Goal: Complete application form

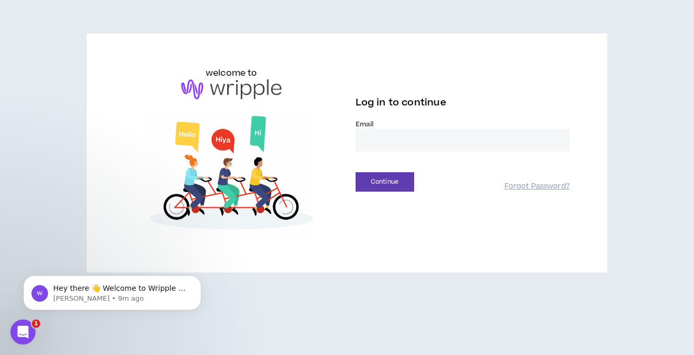
click at [472, 146] on input "email" at bounding box center [463, 140] width 214 height 22
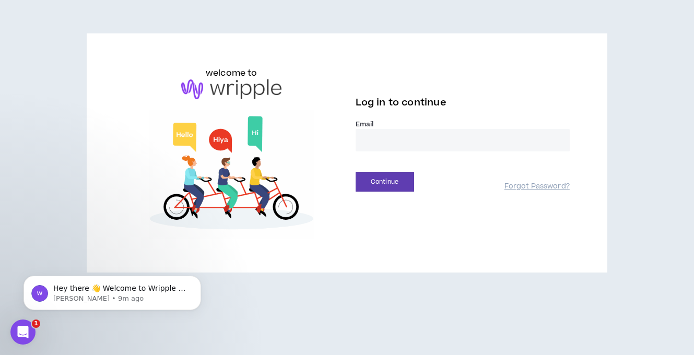
type input "**********"
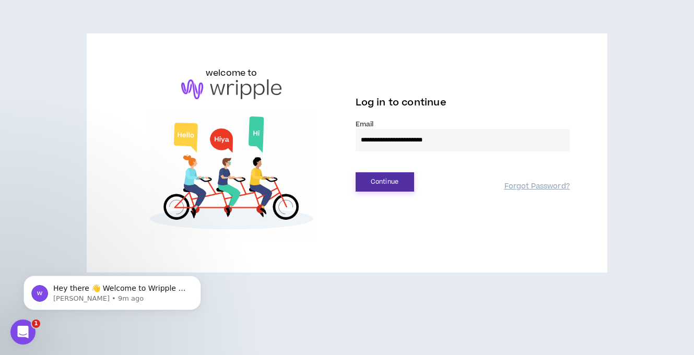
click at [400, 182] on button "Continue" at bounding box center [385, 181] width 58 height 19
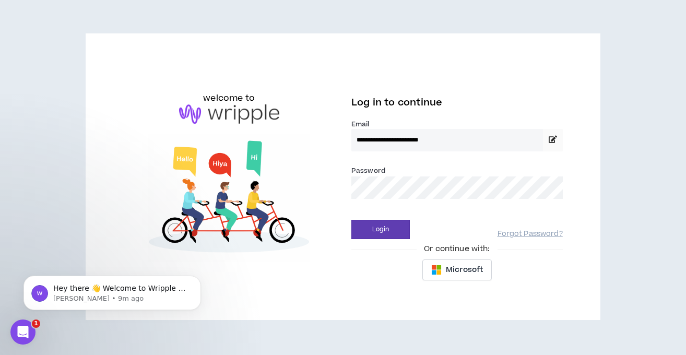
click at [445, 203] on div "Password *" at bounding box center [456, 186] width 211 height 42
click at [351, 220] on button "Login" at bounding box center [380, 229] width 58 height 19
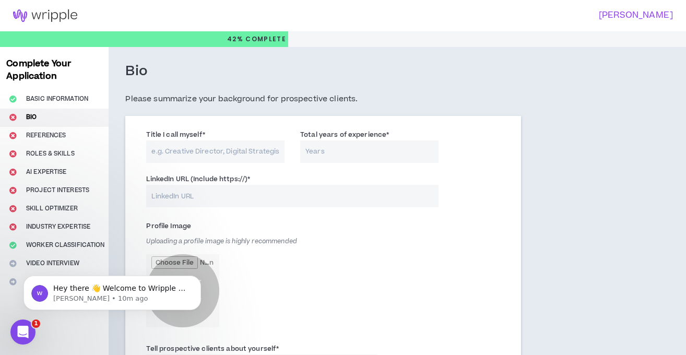
click at [328, 237] on div "Profile Image Uploading a profile image is highly recommended NK" at bounding box center [261, 275] width 231 height 115
click at [194, 150] on input "Title I call myself *" at bounding box center [215, 151] width 138 height 22
type input "Full Stack developer"
click at [325, 146] on input "Total years of experience *" at bounding box center [369, 151] width 138 height 22
type input "10"
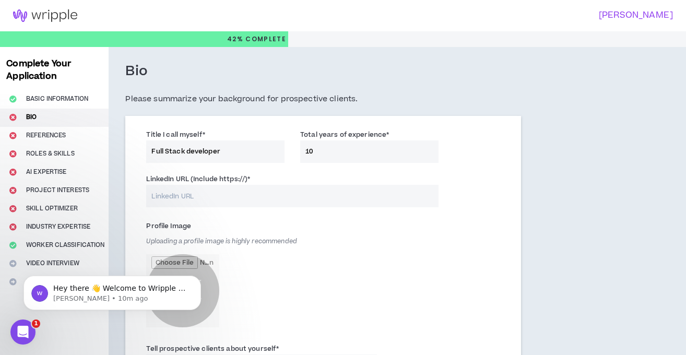
click at [239, 193] on input "LinkedIn URL (Include https://) *" at bounding box center [292, 196] width 292 height 22
paste input "[URL][DOMAIN_NAME][PERSON_NAME]"
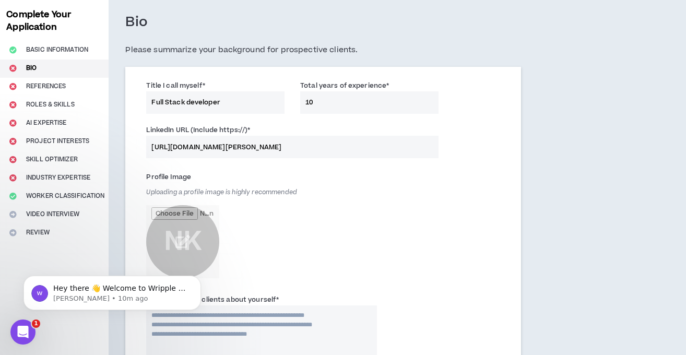
scroll to position [63, 0]
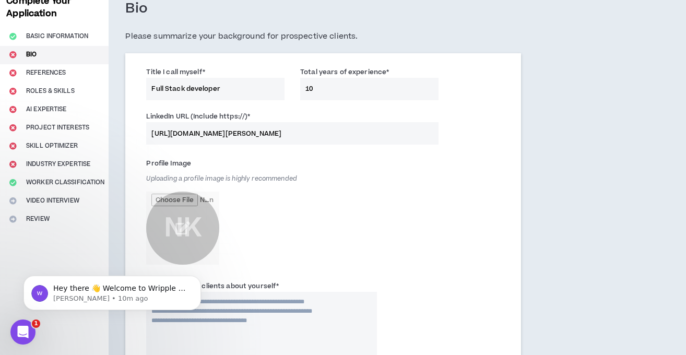
click at [348, 134] on input "[URL][DOMAIN_NAME][PERSON_NAME]" at bounding box center [292, 133] width 292 height 22
drag, startPoint x: 348, startPoint y: 134, endPoint x: 334, endPoint y: 133, distance: 14.7
click at [349, 134] on input "[URL][DOMAIN_NAME][PERSON_NAME]" at bounding box center [292, 133] width 292 height 22
click at [245, 126] on input "[URL][DOMAIN_NAME][PERSON_NAME]" at bounding box center [292, 133] width 292 height 22
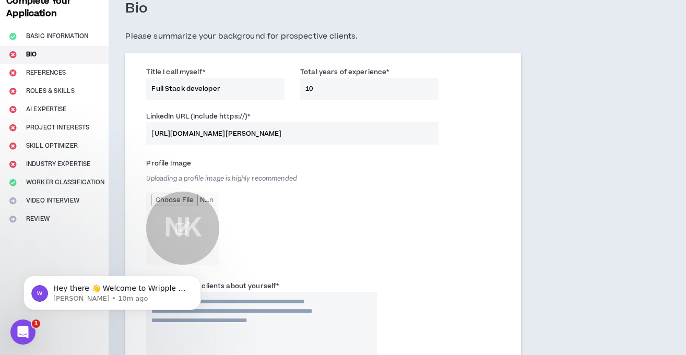
scroll to position [0, 168]
drag, startPoint x: 232, startPoint y: 135, endPoint x: 513, endPoint y: 154, distance: 282.1
drag, startPoint x: 407, startPoint y: 135, endPoint x: 302, endPoint y: 132, distance: 105.5
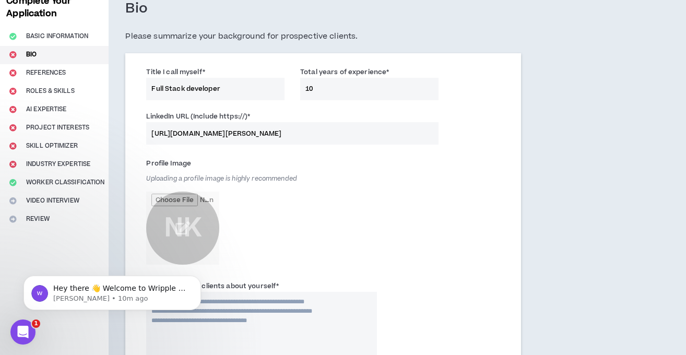
click at [302, 132] on input "[URL][DOMAIN_NAME][PERSON_NAME]" at bounding box center [292, 133] width 292 height 22
type input "[URL][DOMAIN_NAME][PERSON_NAME]"
click at [182, 223] on input "file" at bounding box center [182, 228] width 73 height 73
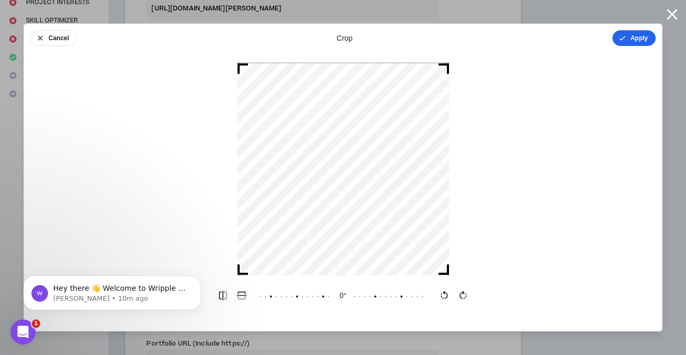
click at [626, 43] on button "Apply" at bounding box center [634, 38] width 43 height 16
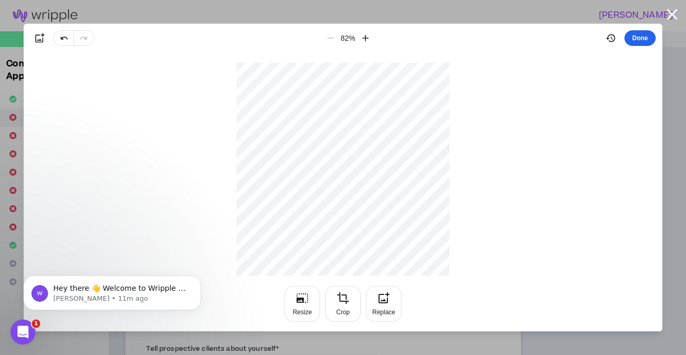
click at [645, 33] on button "Done" at bounding box center [640, 38] width 31 height 16
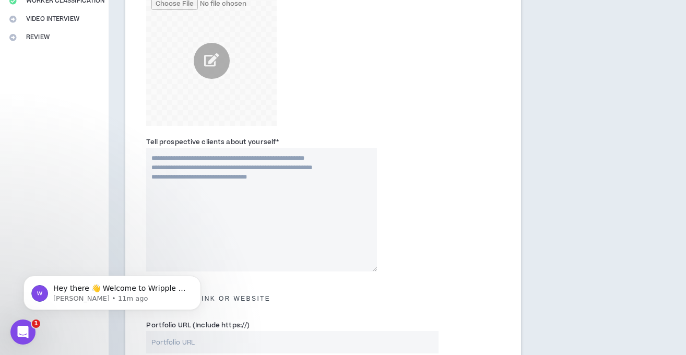
scroll to position [251, 0]
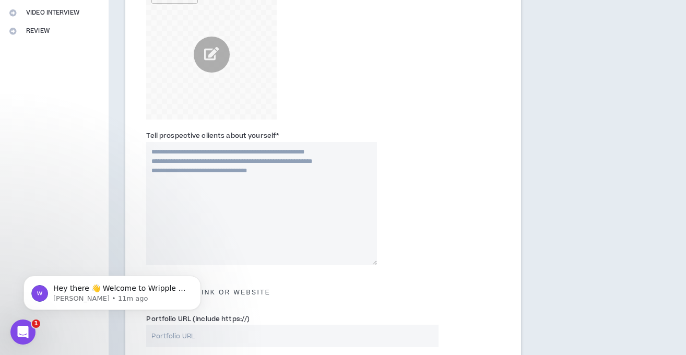
click at [215, 166] on textarea "Tell prospective clients about yourself *" at bounding box center [261, 203] width 231 height 123
click at [293, 162] on textarea "Tell prospective clients about yourself *" at bounding box center [261, 203] width 231 height 123
paste textarea "**********"
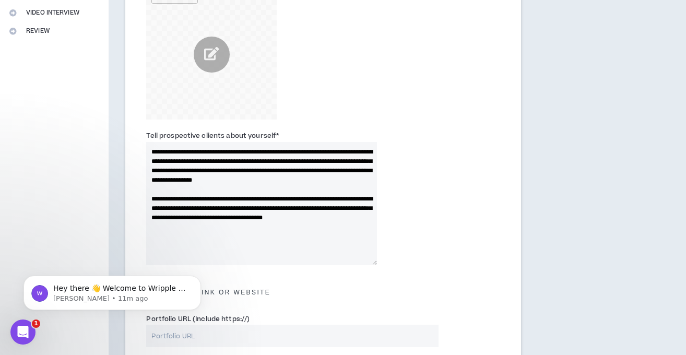
drag, startPoint x: 167, startPoint y: 155, endPoint x: 144, endPoint y: 150, distance: 23.5
click at [144, 150] on div "**********" at bounding box center [261, 197] width 246 height 135
drag, startPoint x: 157, startPoint y: 209, endPoint x: 221, endPoint y: 148, distance: 88.3
click at [221, 148] on textarea "**********" at bounding box center [261, 203] width 231 height 123
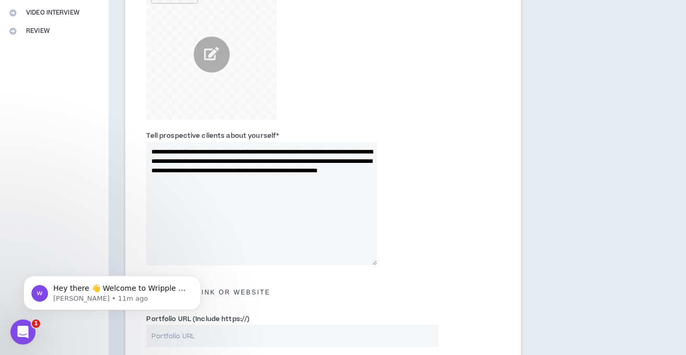
click at [181, 169] on textarea "**********" at bounding box center [261, 203] width 231 height 123
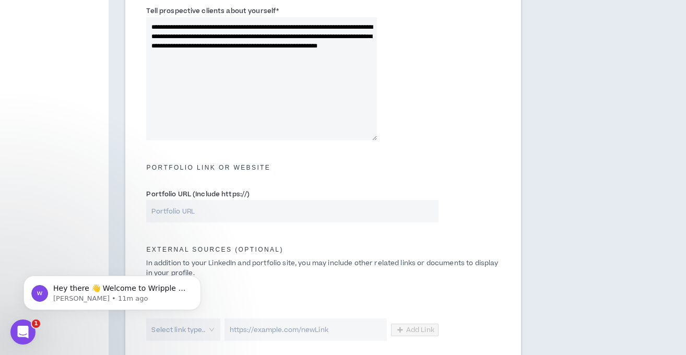
scroll to position [376, 0]
type textarea "**********"
click at [244, 219] on input "Portfolio URL (Include https://)" at bounding box center [292, 210] width 292 height 22
paste input "[URL][DOMAIN_NAME]"
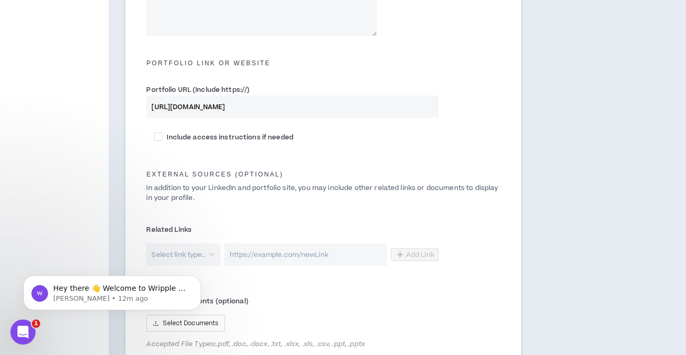
scroll to position [501, 0]
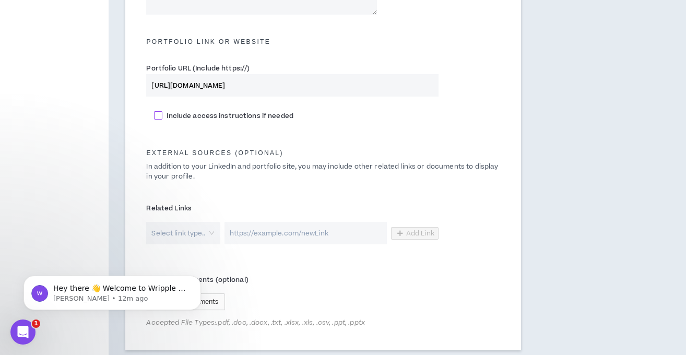
type input "[URL][DOMAIN_NAME]"
click at [215, 120] on span "Include access instructions if needed" at bounding box center [229, 115] width 135 height 9
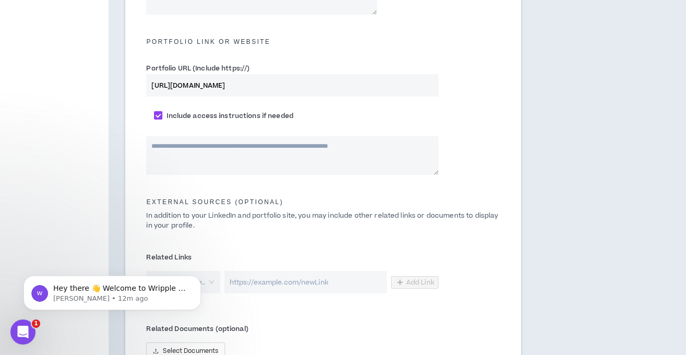
click at [215, 120] on span "Include access instructions if needed" at bounding box center [229, 115] width 135 height 9
checkbox input "*****"
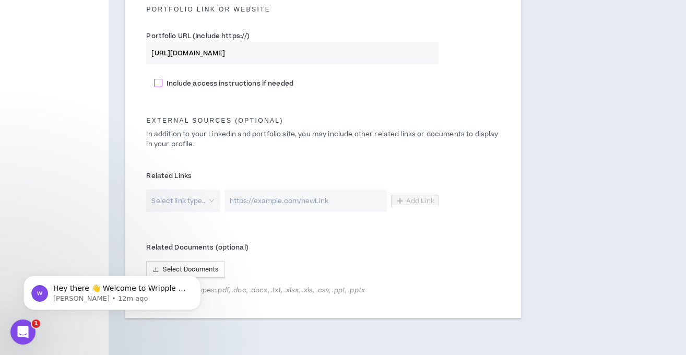
scroll to position [564, 0]
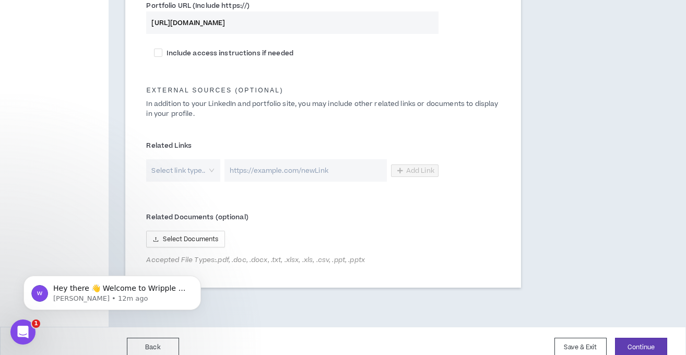
click at [196, 168] on input "search" at bounding box center [179, 170] width 55 height 22
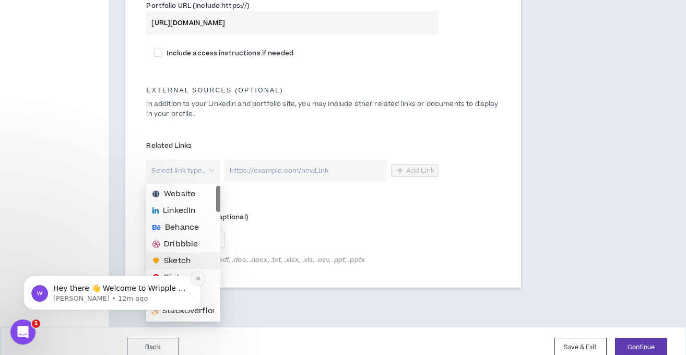
click at [194, 282] on button "Dismiss notification" at bounding box center [198, 279] width 14 height 14
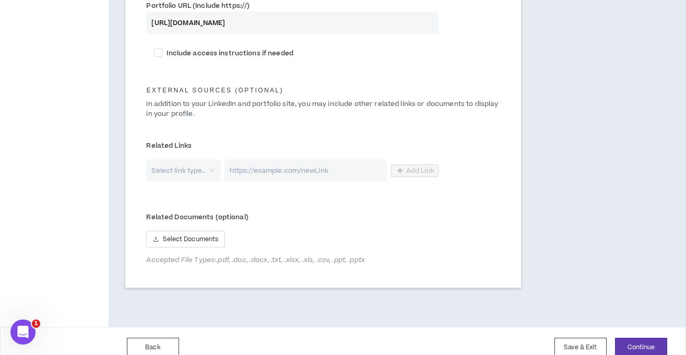
click at [210, 175] on div "Select link type.." at bounding box center [183, 170] width 74 height 22
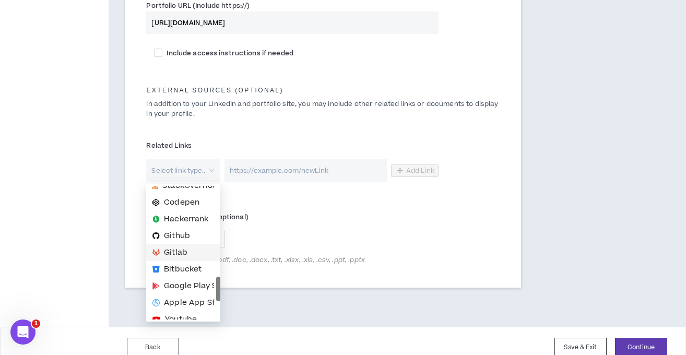
scroll to position [150, 0]
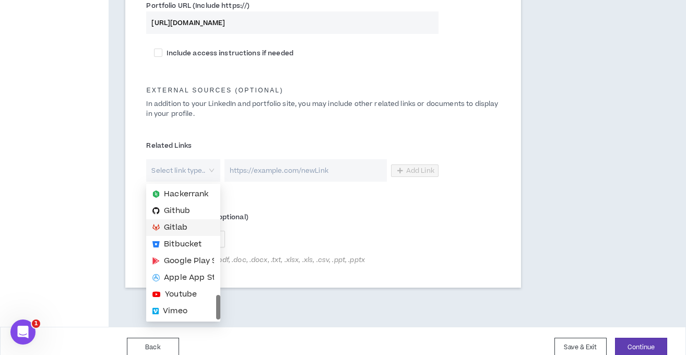
click at [184, 226] on span "Gitlab" at bounding box center [175, 227] width 23 height 11
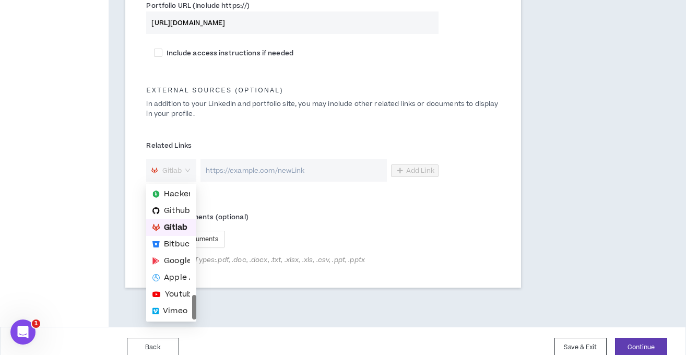
click at [189, 166] on span "Gitlab" at bounding box center [171, 171] width 40 height 16
click at [176, 213] on span "Github" at bounding box center [177, 210] width 26 height 11
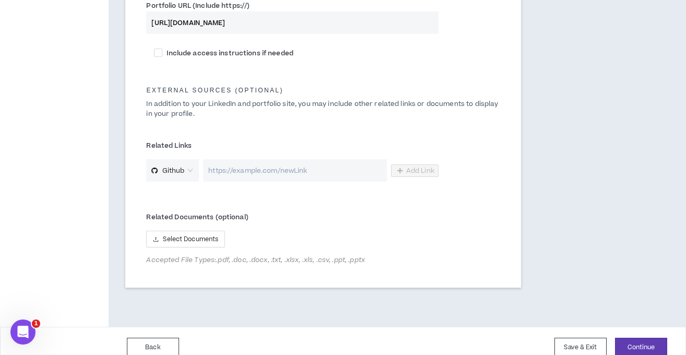
click at [277, 174] on input "url" at bounding box center [294, 170] width 183 height 22
paste input "[URL][DOMAIN_NAME]"
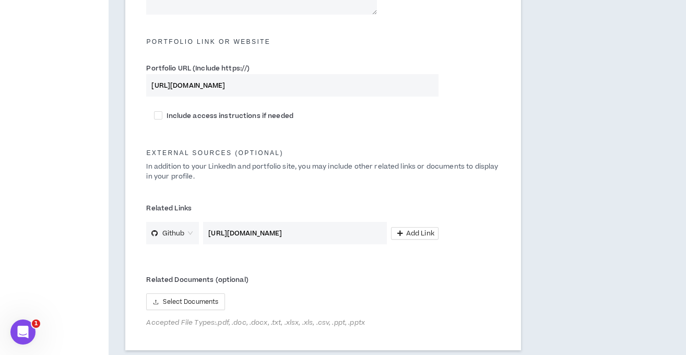
type input "[URL][DOMAIN_NAME]"
click at [249, 88] on input "[URL][DOMAIN_NAME]" at bounding box center [292, 85] width 292 height 22
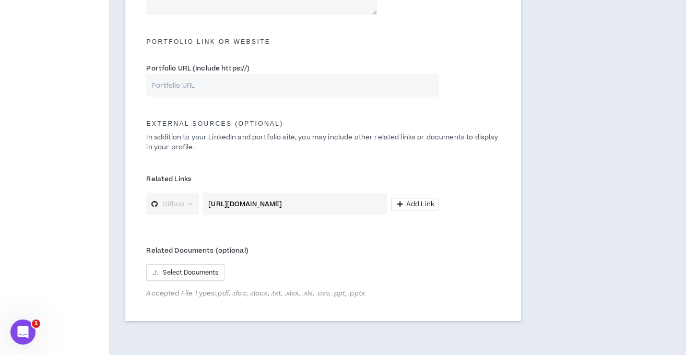
click at [185, 211] on span "Github" at bounding box center [172, 204] width 42 height 16
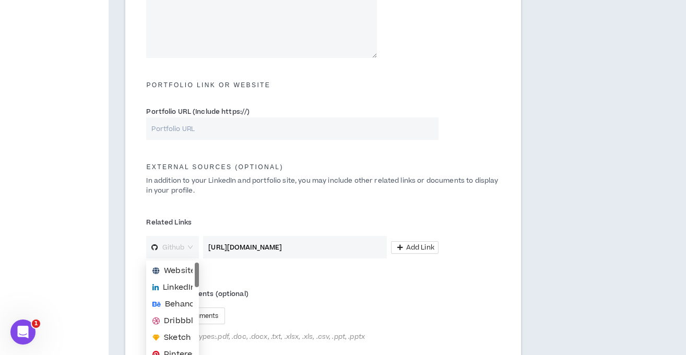
scroll to position [439, 0]
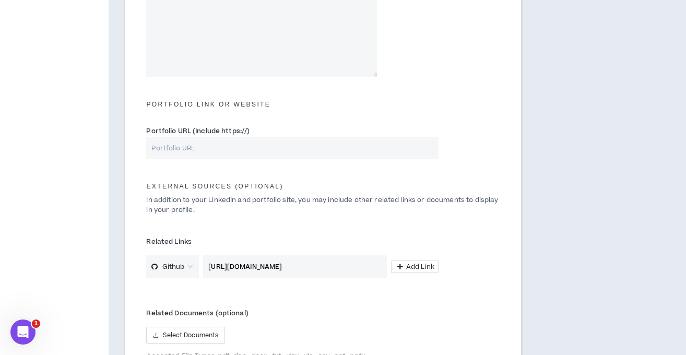
click at [458, 303] on div "Related Documents (optional) Select Documents Accepted File Types: .pdf, .doc, …" at bounding box center [322, 335] width 369 height 66
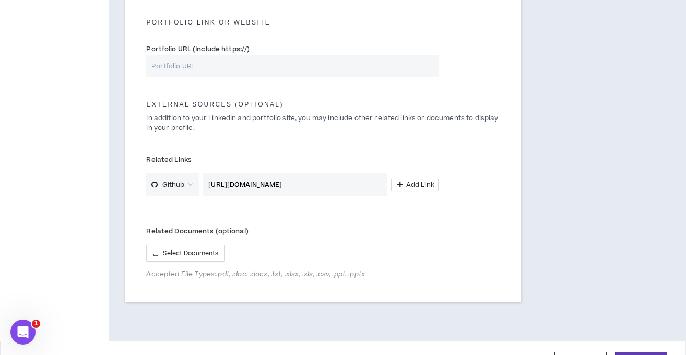
scroll to position [548, 0]
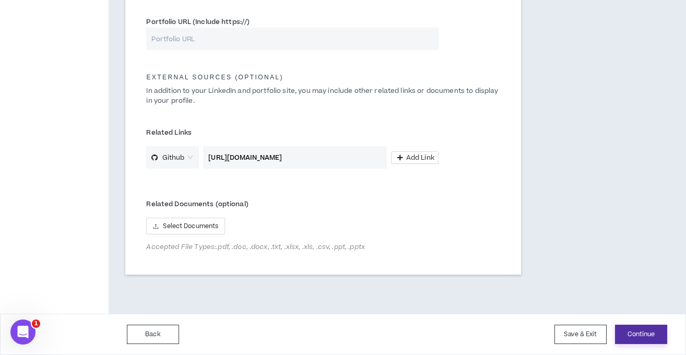
click at [644, 325] on button "Continue" at bounding box center [641, 334] width 52 height 19
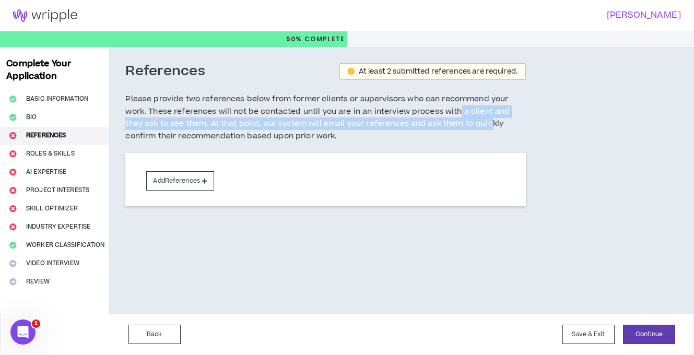
drag, startPoint x: 458, startPoint y: 109, endPoint x: 471, endPoint y: 119, distance: 16.7
click at [471, 119] on h5 "Please provide two references below from former clients or supervisors who can …" at bounding box center [325, 118] width 401 height 50
click at [641, 331] on button "Continue" at bounding box center [649, 334] width 52 height 19
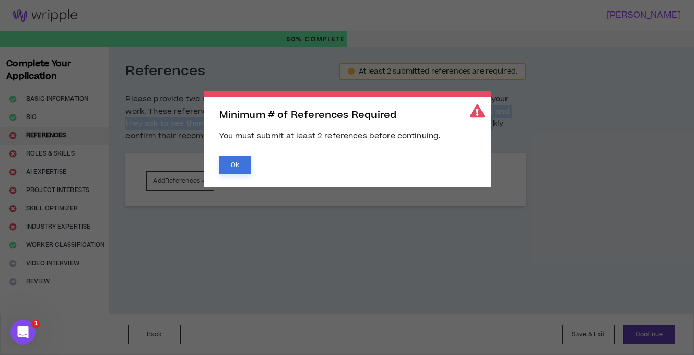
click at [244, 169] on button "Ok" at bounding box center [234, 165] width 31 height 18
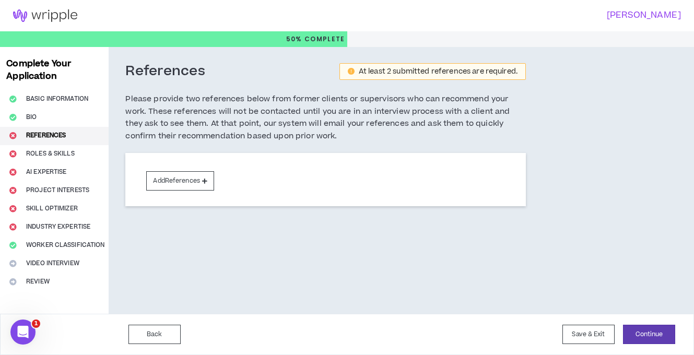
click at [72, 149] on div "Complete Your Application Basic Information Bio References Roles & Skills AI Ex…" at bounding box center [54, 180] width 109 height 267
click at [65, 151] on div "Complete Your Application Basic Information Bio References Roles & Skills AI Ex…" at bounding box center [54, 180] width 109 height 267
click at [60, 155] on div "Complete Your Application Basic Information Bio References Roles & Skills AI Ex…" at bounding box center [54, 180] width 109 height 267
